Goal: Transaction & Acquisition: Subscribe to service/newsletter

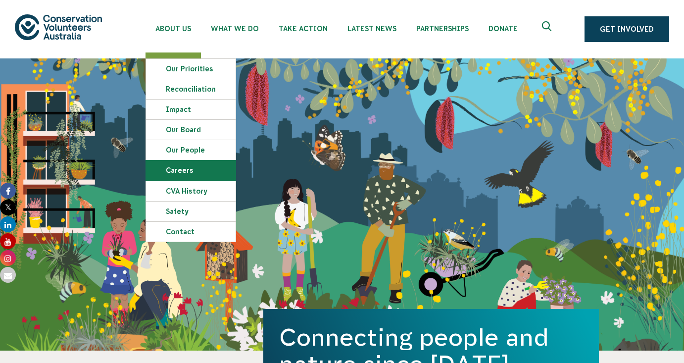
click at [175, 171] on link "Careers" at bounding box center [191, 170] width 90 height 20
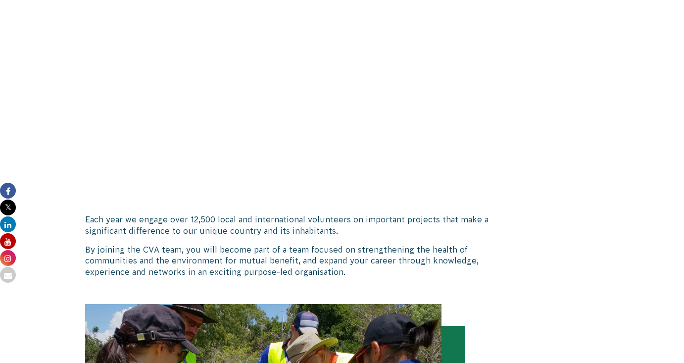
scroll to position [742, 0]
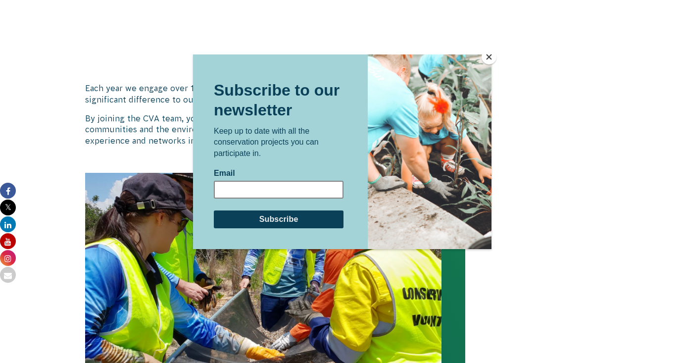
click at [308, 189] on input "Email" at bounding box center [278, 189] width 130 height 18
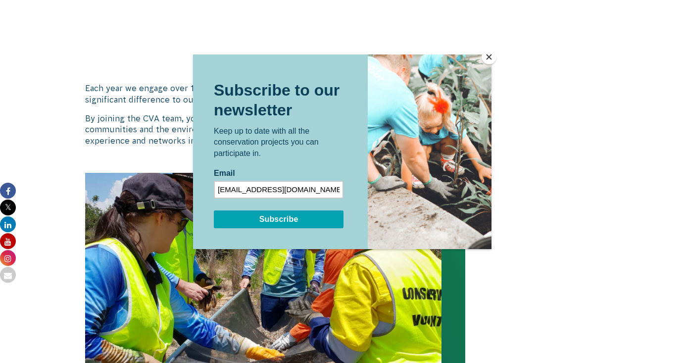
type input "[EMAIL_ADDRESS][DOMAIN_NAME]"
click at [300, 220] on input "Subscribe" at bounding box center [278, 219] width 130 height 18
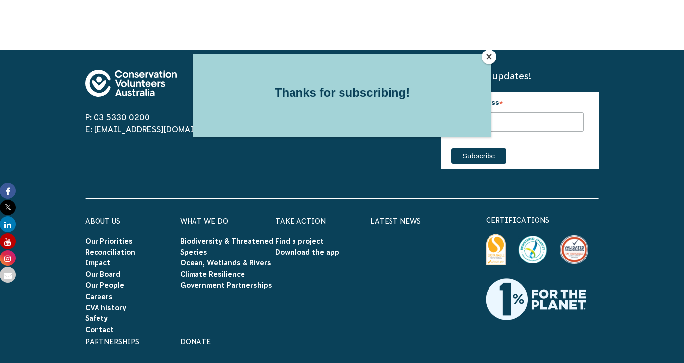
scroll to position [1555, 0]
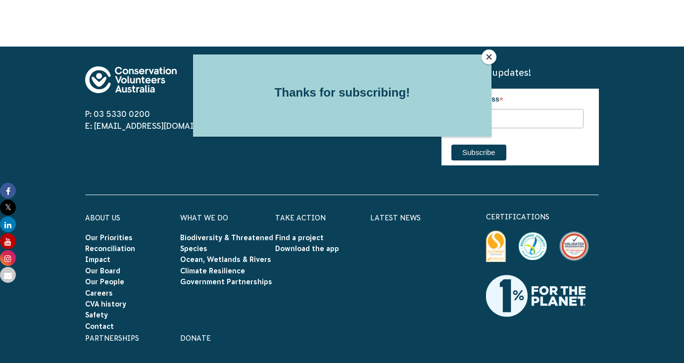
click at [295, 225] on div at bounding box center [342, 193] width 298 height 279
